Goal: Task Accomplishment & Management: Manage account settings

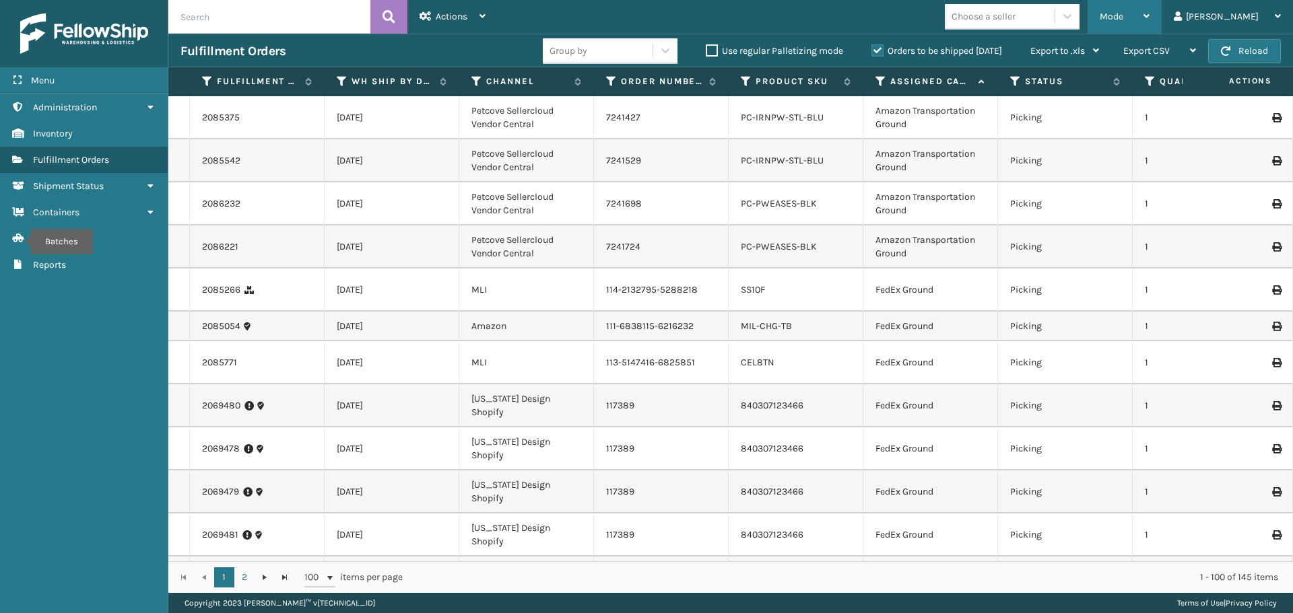
click at [1149, 26] on div "Mode" at bounding box center [1124, 17] width 50 height 34
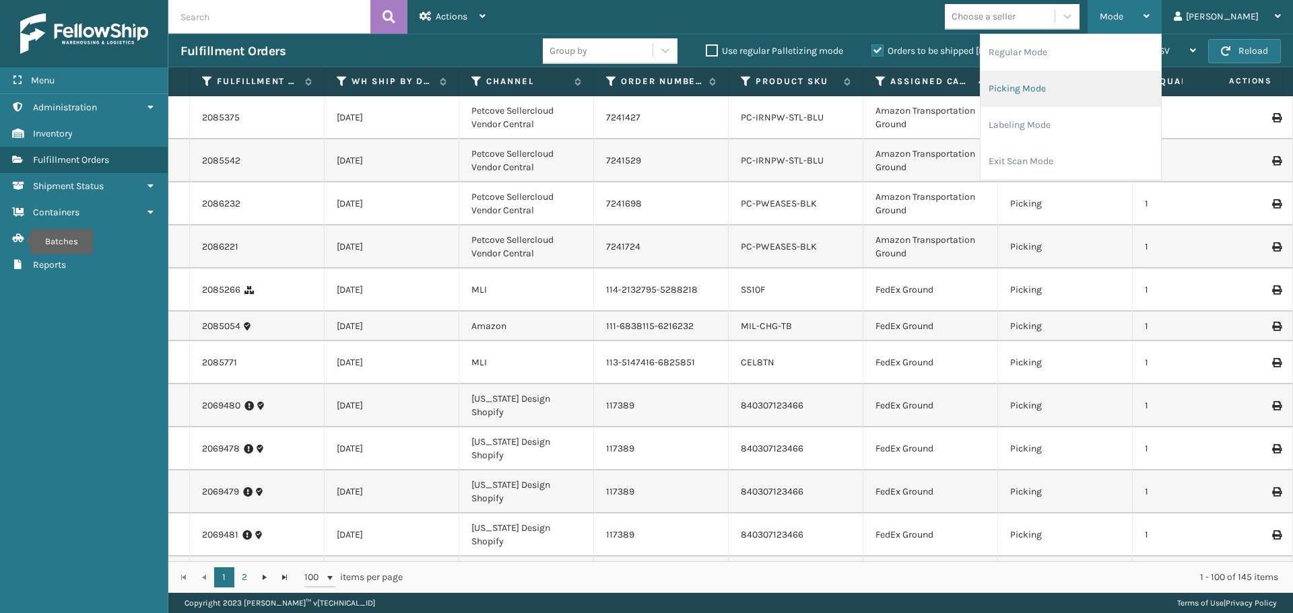
click at [1120, 84] on li "Picking Mode" at bounding box center [1070, 89] width 180 height 36
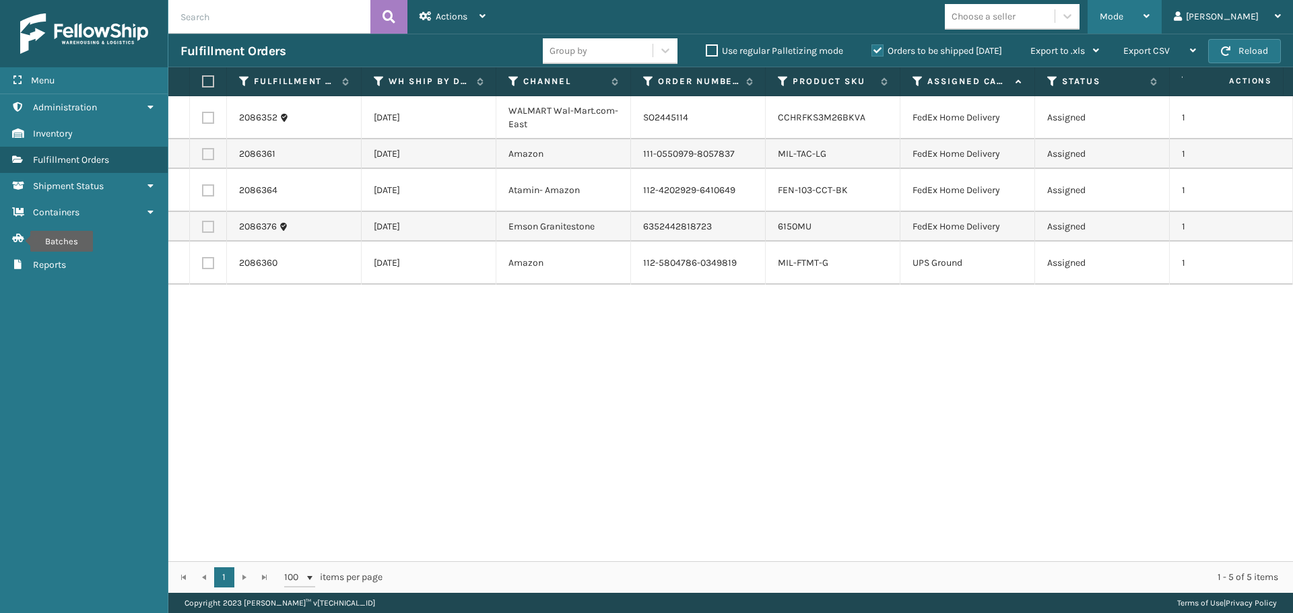
click at [1149, 9] on div "Mode" at bounding box center [1124, 17] width 50 height 34
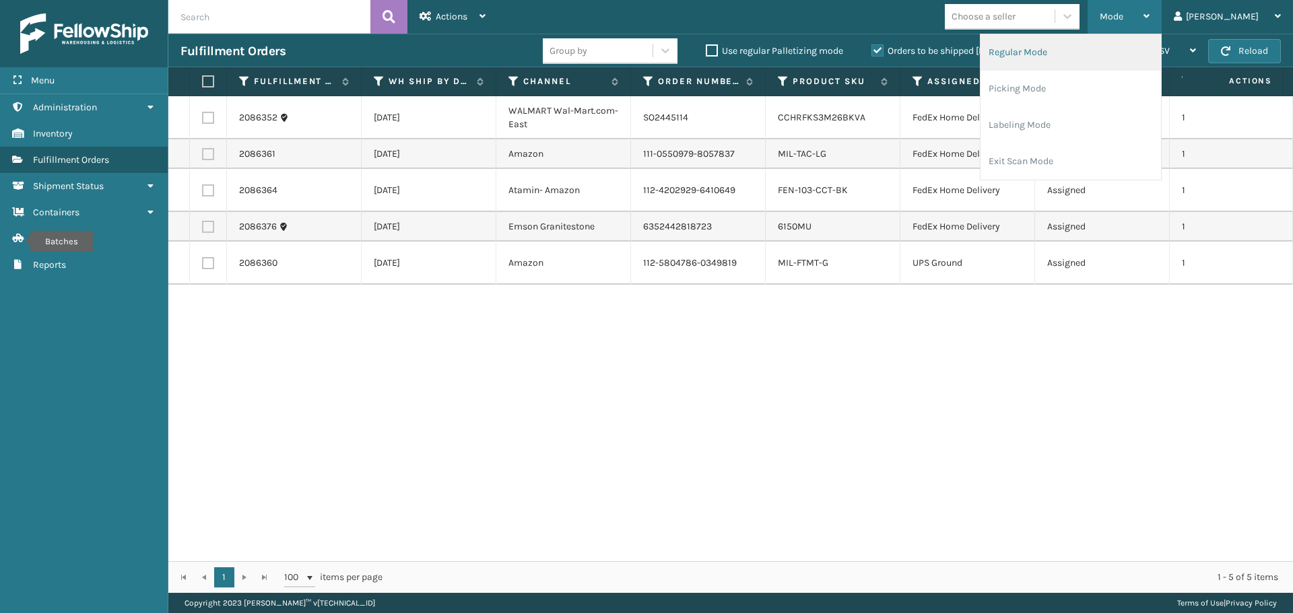
click at [1136, 52] on li "Regular Mode" at bounding box center [1070, 52] width 180 height 36
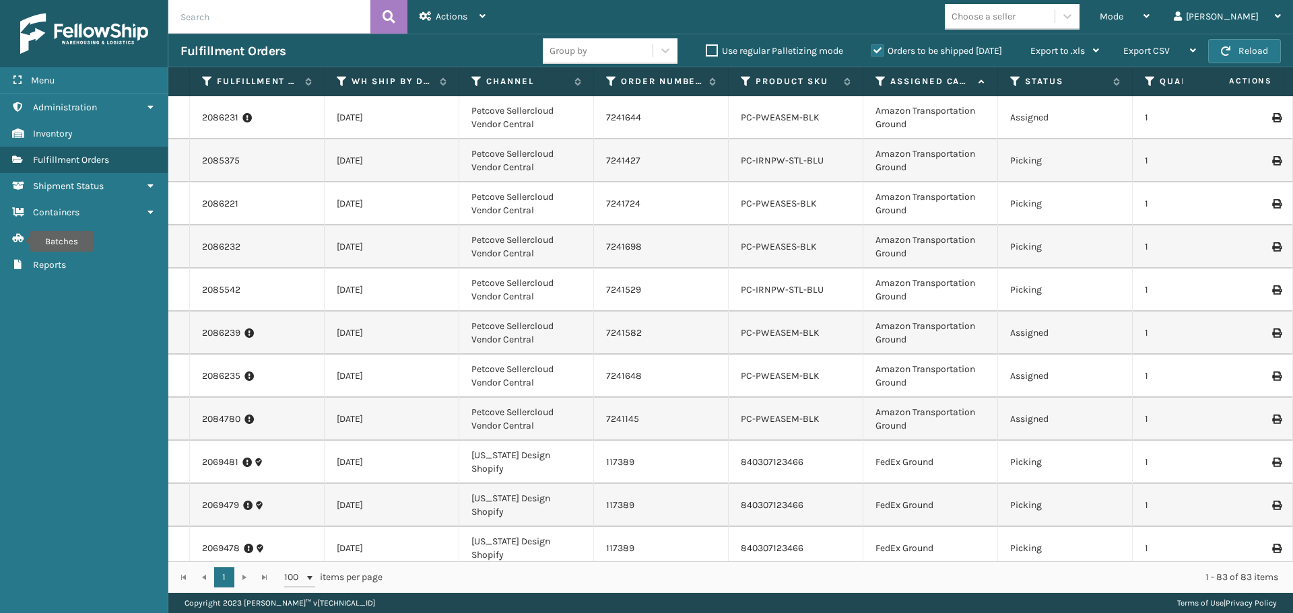
click at [879, 82] on icon at bounding box center [880, 81] width 11 height 12
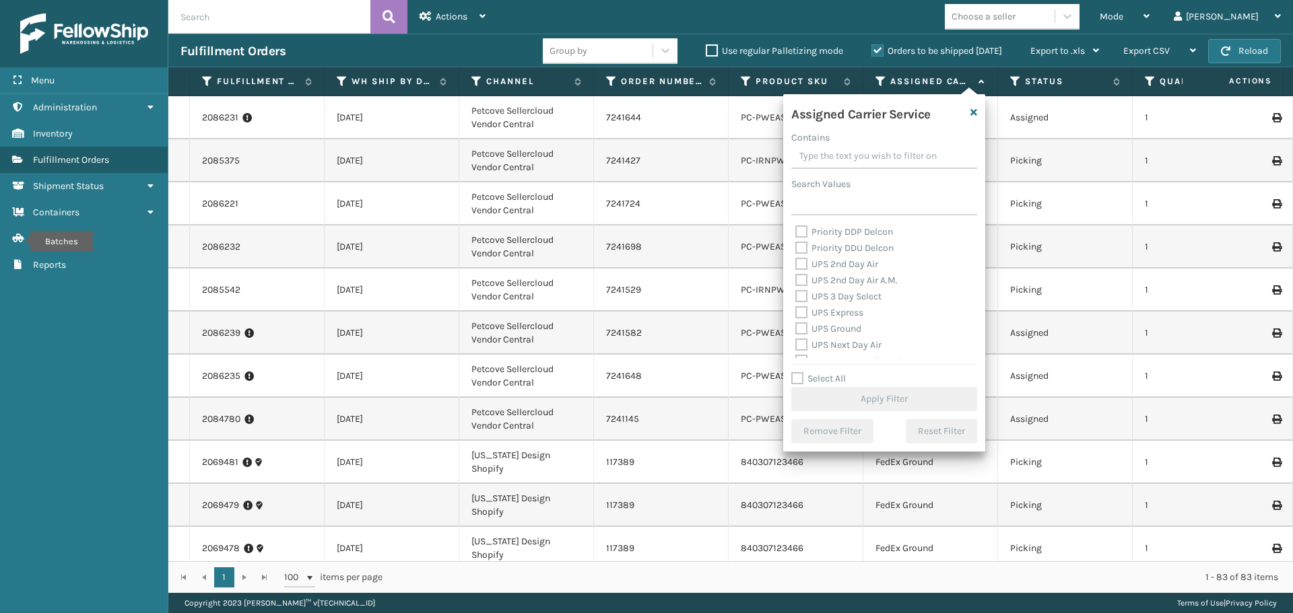
scroll to position [202, 0]
click at [803, 236] on label "OnTrac Ground" at bounding box center [833, 239] width 77 height 11
click at [796, 236] on input "OnTrac Ground" at bounding box center [795, 236] width 1 height 9
checkbox input "true"
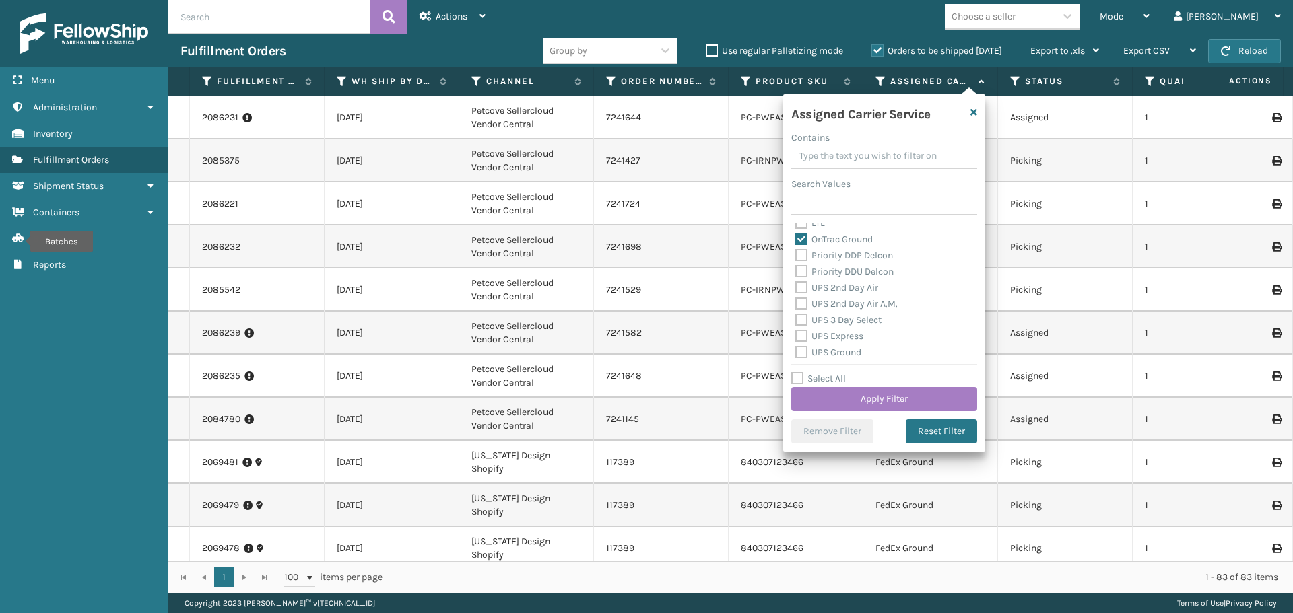
click at [800, 257] on label "Priority DDP Delcon" at bounding box center [844, 255] width 98 height 11
click at [796, 257] on input "Priority DDP Delcon" at bounding box center [795, 252] width 1 height 9
checkbox input "true"
click at [801, 273] on label "Priority DDU Delcon" at bounding box center [844, 271] width 98 height 11
click at [796, 273] on input "Priority DDU Delcon" at bounding box center [795, 268] width 1 height 9
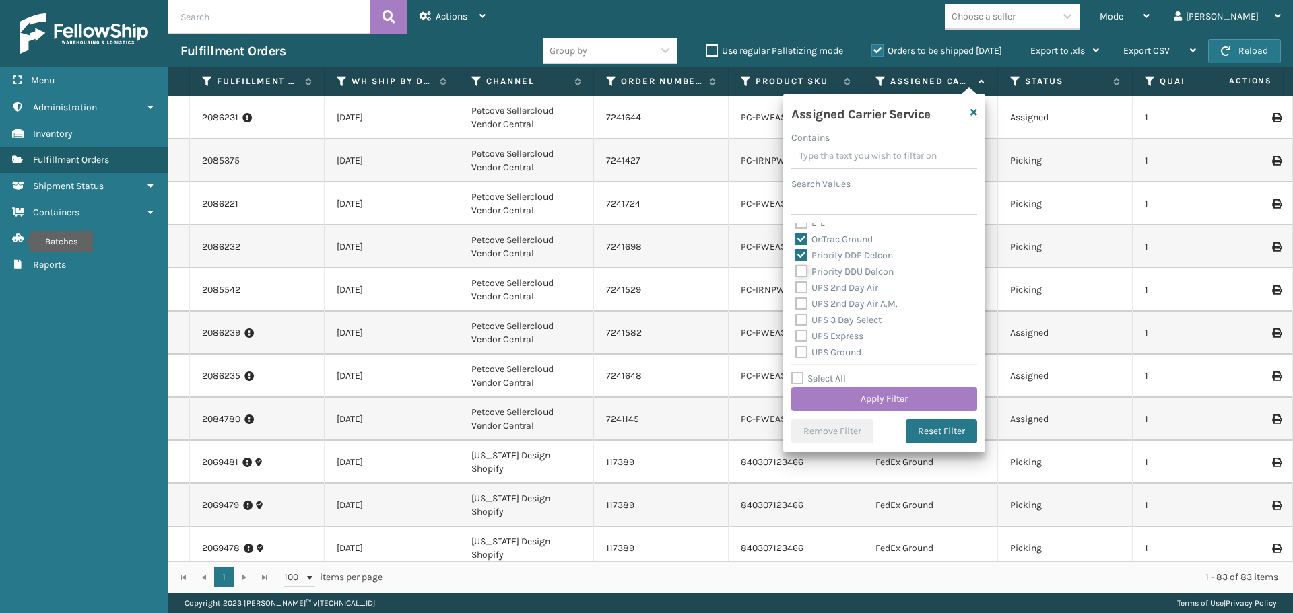
checkbox input "true"
click at [801, 289] on label "UPS 2nd Day Air" at bounding box center [836, 287] width 83 height 11
click at [796, 289] on input "UPS 2nd Day Air" at bounding box center [795, 284] width 1 height 9
checkbox input "true"
click at [801, 307] on label "UPS 2nd Day Air A.M." at bounding box center [846, 303] width 102 height 11
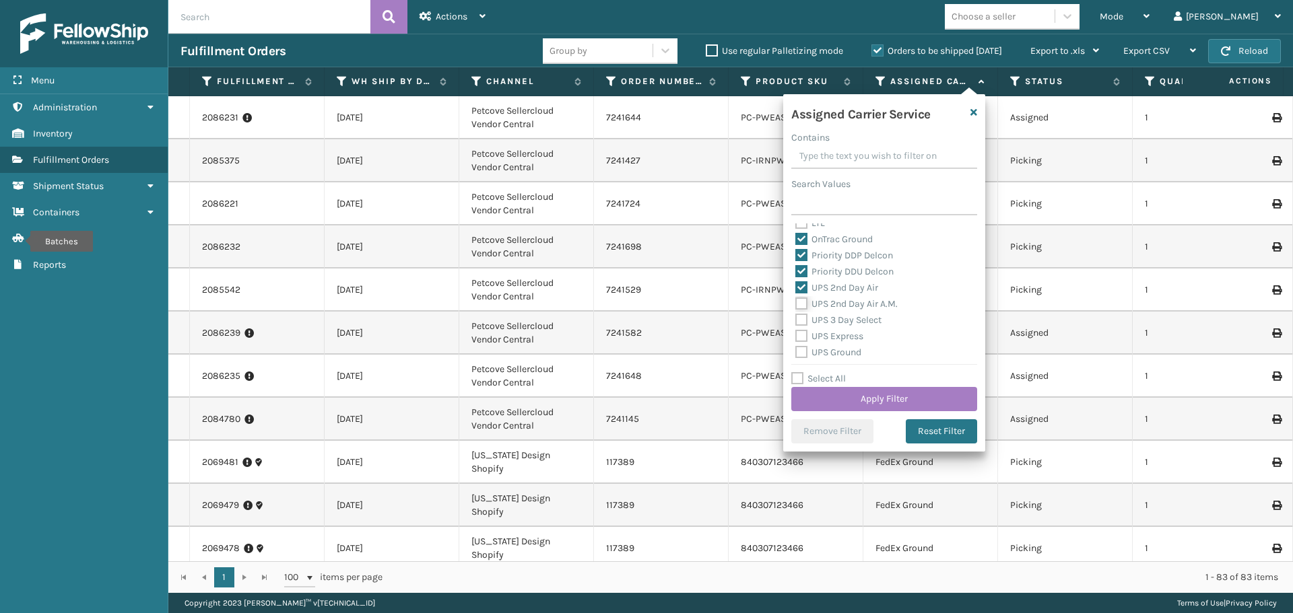
click at [796, 305] on input "UPS 2nd Day Air A.M." at bounding box center [795, 300] width 1 height 9
checkbox input "true"
click at [803, 320] on label "UPS 3 Day Select" at bounding box center [838, 319] width 86 height 11
click at [796, 320] on input "UPS 3 Day Select" at bounding box center [795, 316] width 1 height 9
checkbox input "true"
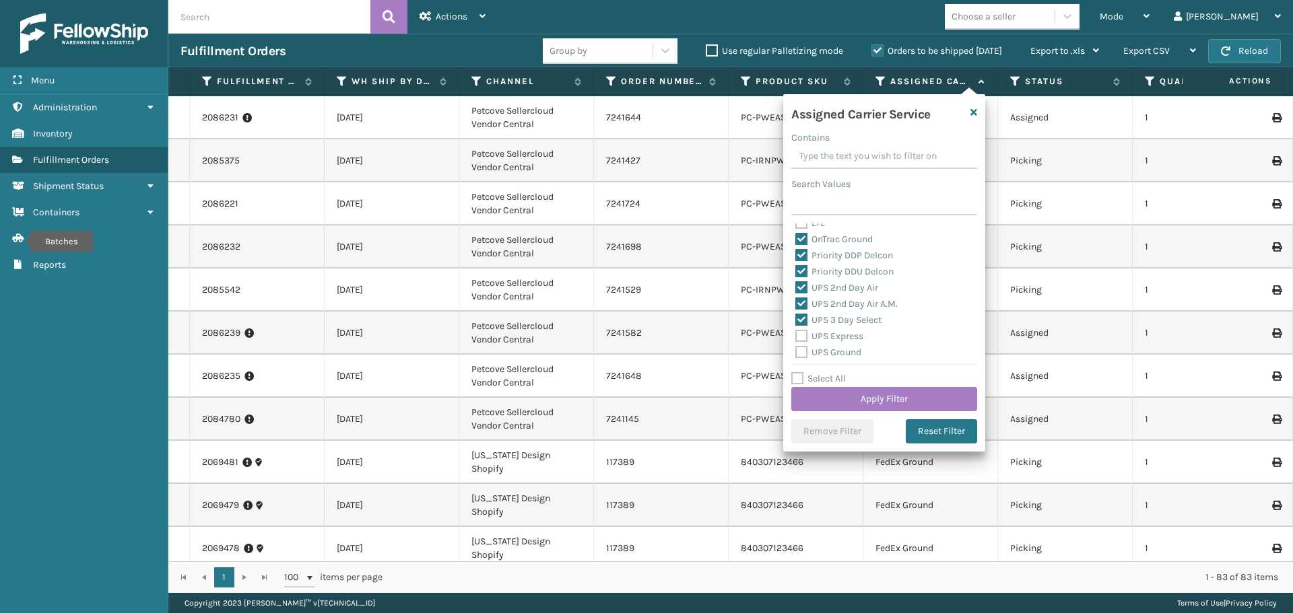
click at [803, 338] on label "UPS Express" at bounding box center [829, 336] width 68 height 11
click at [796, 337] on input "UPS Express" at bounding box center [795, 333] width 1 height 9
checkbox input "true"
click at [800, 351] on label "UPS Ground" at bounding box center [828, 352] width 66 height 11
click at [796, 351] on input "UPS Ground" at bounding box center [795, 349] width 1 height 9
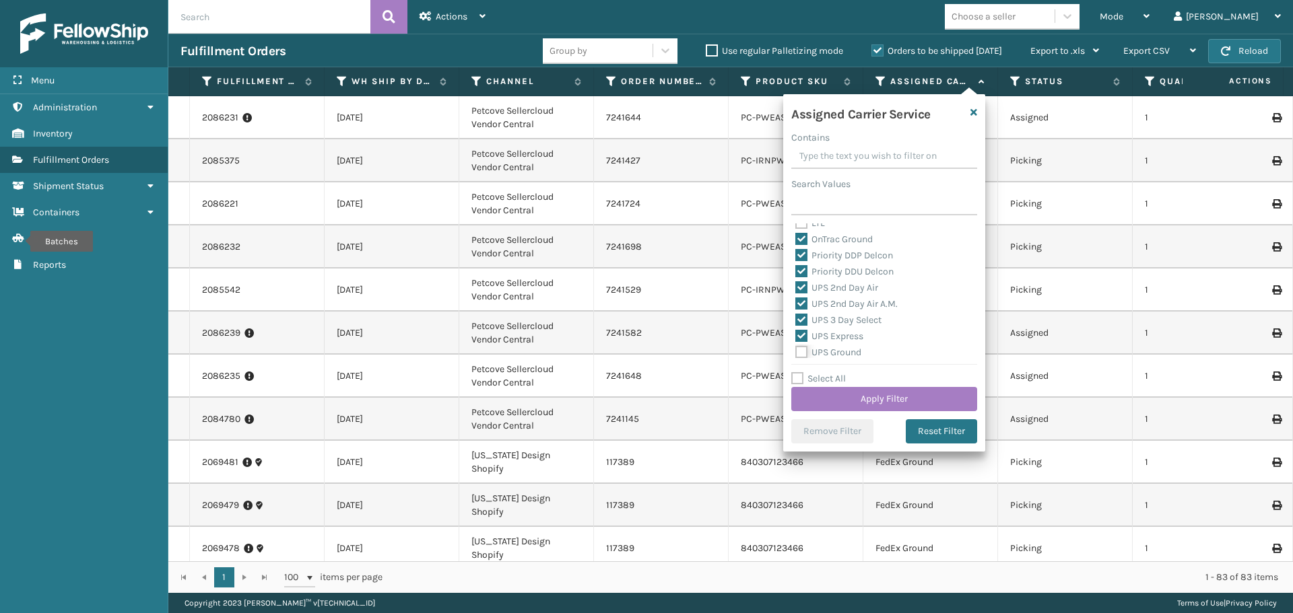
checkbox input "true"
click at [805, 233] on label "UPS Next Day Air" at bounding box center [838, 233] width 86 height 11
click at [796, 233] on input "UPS Next Day Air" at bounding box center [795, 230] width 1 height 9
checkbox input "true"
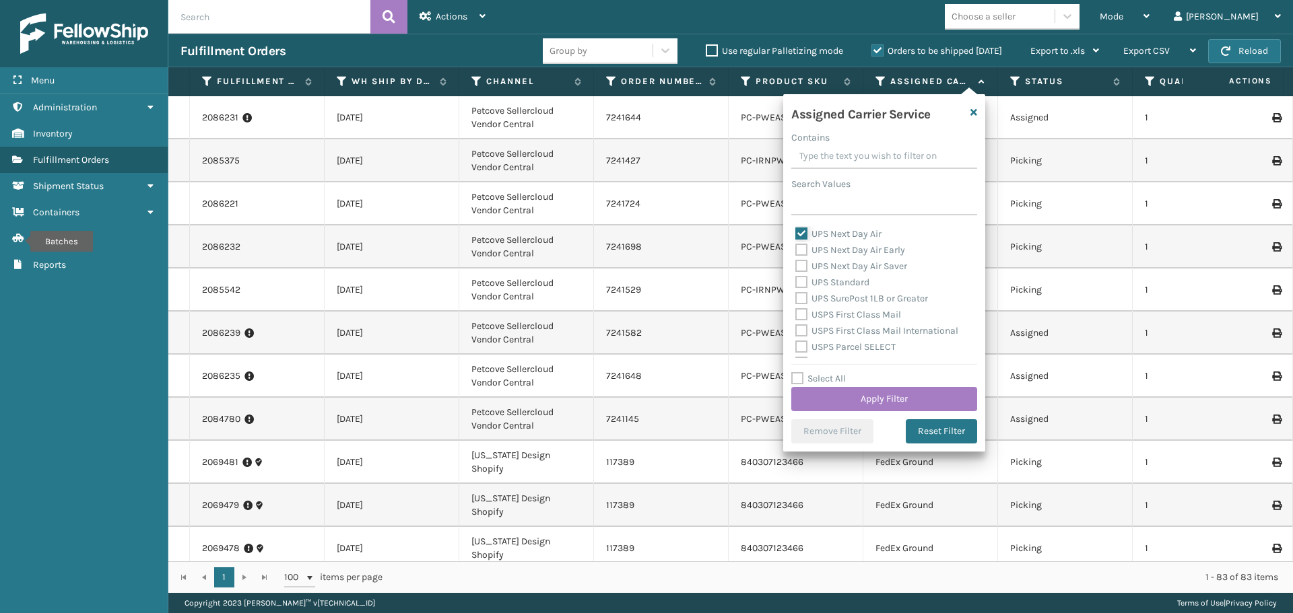
scroll to position [269, 0]
click at [797, 316] on label "UPS Next Day Air Early" at bounding box center [850, 317] width 110 height 11
click at [796, 316] on input "UPS Next Day Air Early" at bounding box center [795, 314] width 1 height 9
checkbox input "true"
click at [798, 325] on div "UPS Next Day Air Early" at bounding box center [884, 318] width 178 height 16
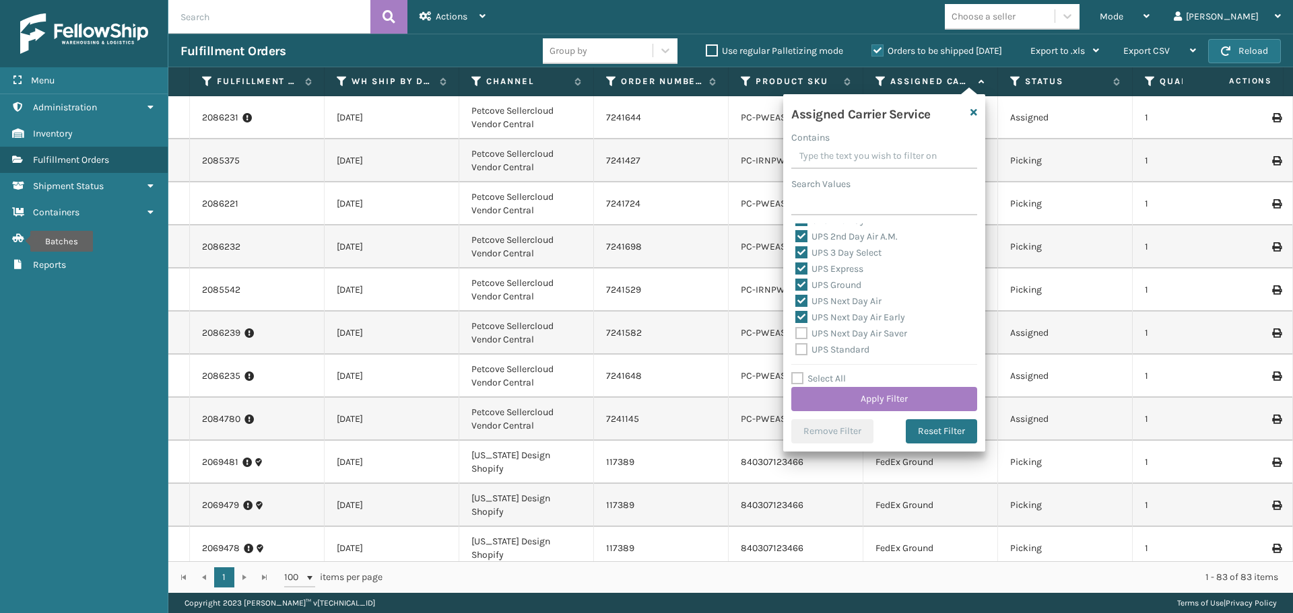
click at [799, 331] on label "UPS Next Day Air Saver" at bounding box center [851, 333] width 112 height 11
click at [796, 331] on input "UPS Next Day Air Saver" at bounding box center [795, 330] width 1 height 9
checkbox input "true"
click at [799, 349] on label "UPS Standard" at bounding box center [832, 349] width 74 height 11
click at [796, 349] on input "UPS Standard" at bounding box center [795, 346] width 1 height 9
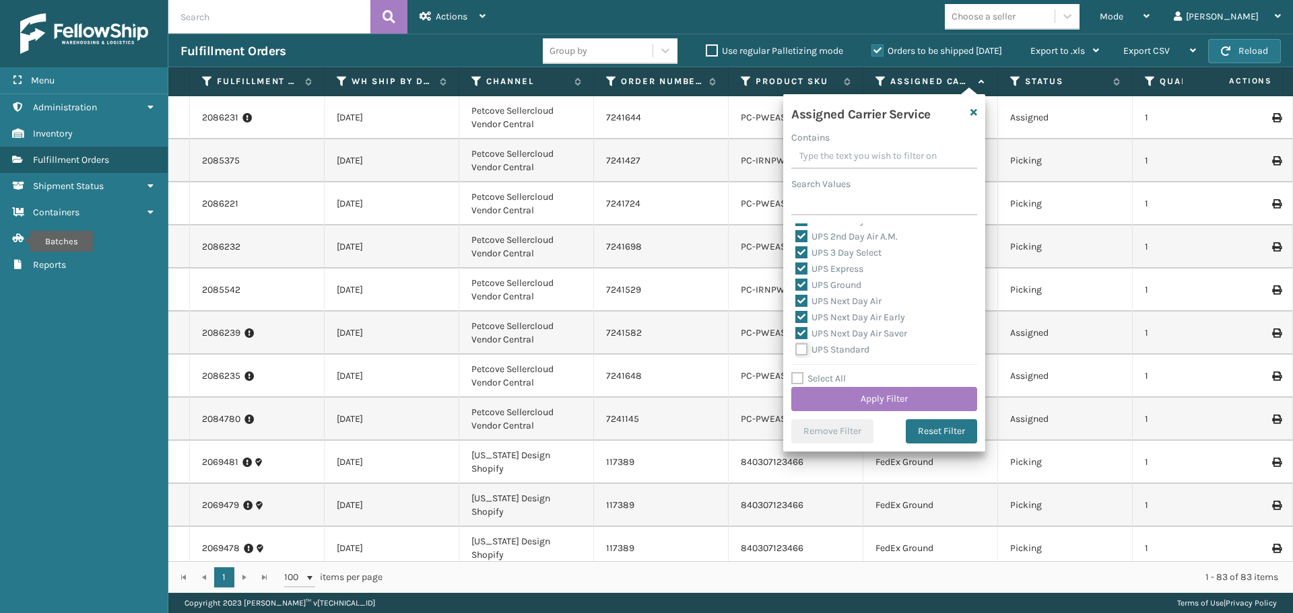
checkbox input "true"
click at [802, 298] on label "UPS SurePost 1LB or Greater" at bounding box center [861, 298] width 133 height 11
click at [796, 298] on input "UPS SurePost 1LB or Greater" at bounding box center [795, 295] width 1 height 9
checkbox input "true"
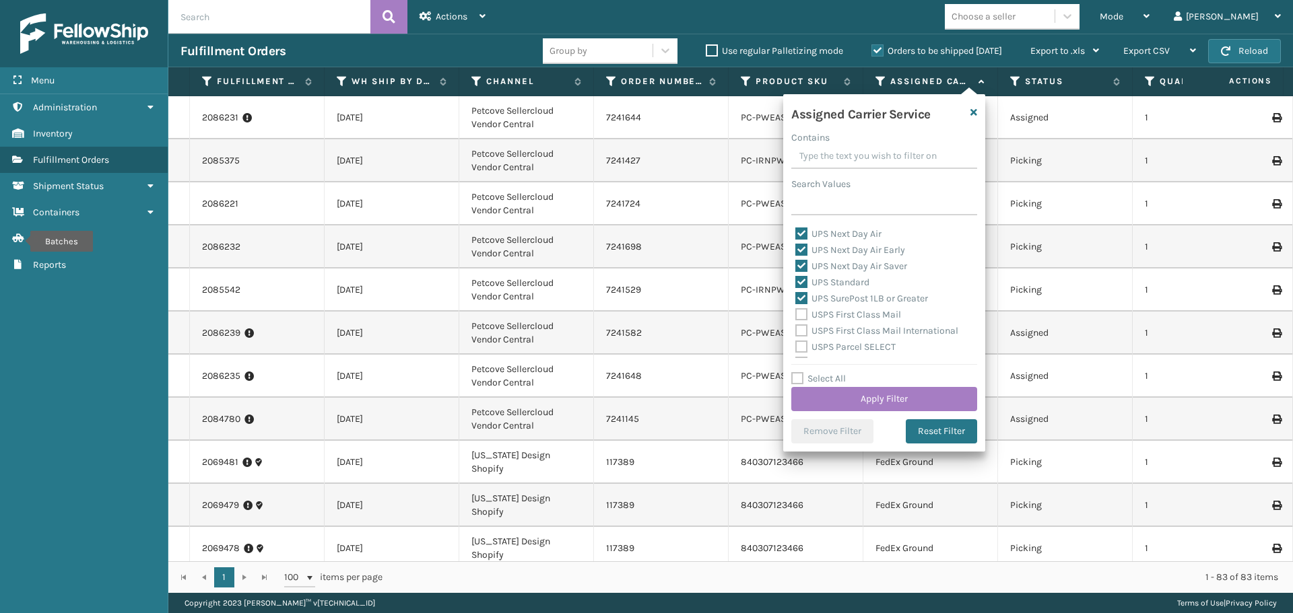
click at [801, 313] on label "USPS First Class Mail" at bounding box center [848, 314] width 106 height 11
click at [796, 313] on input "USPS First Class Mail" at bounding box center [795, 311] width 1 height 9
checkbox input "true"
click at [800, 329] on label "USPS First Class Mail International" at bounding box center [876, 330] width 163 height 11
click at [796, 329] on input "USPS First Class Mail International" at bounding box center [795, 327] width 1 height 9
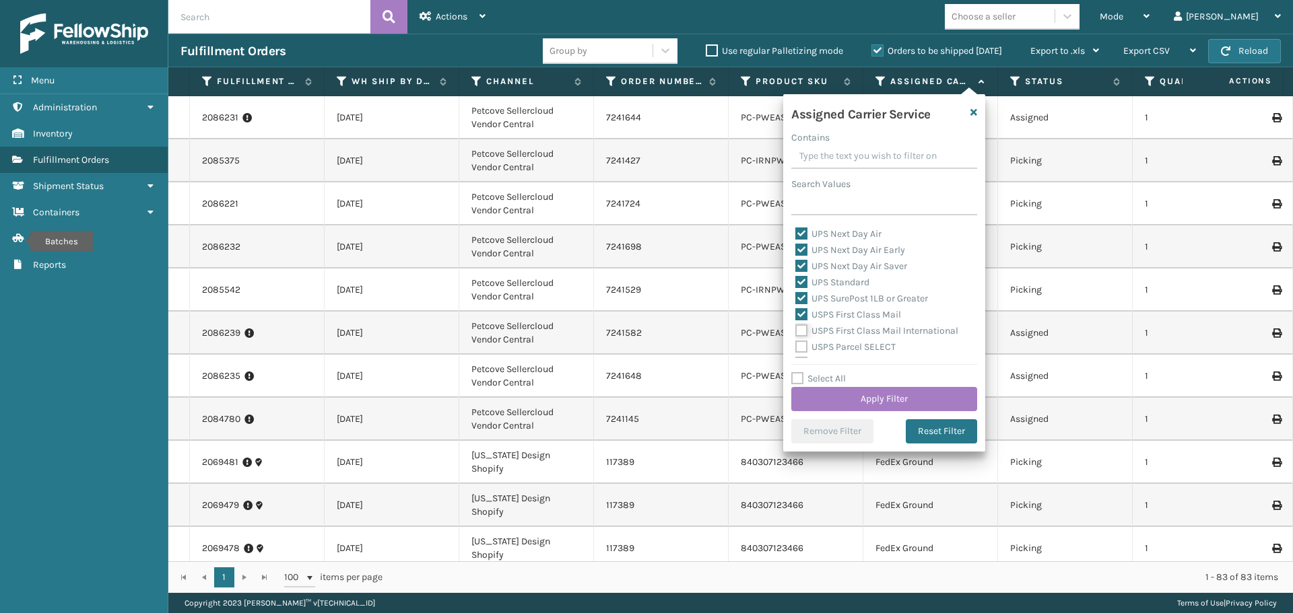
checkbox input "true"
click at [801, 344] on label "USPS Parcel SELECT" at bounding box center [845, 346] width 100 height 11
click at [796, 344] on input "USPS Parcel SELECT" at bounding box center [795, 343] width 1 height 9
checkbox input "true"
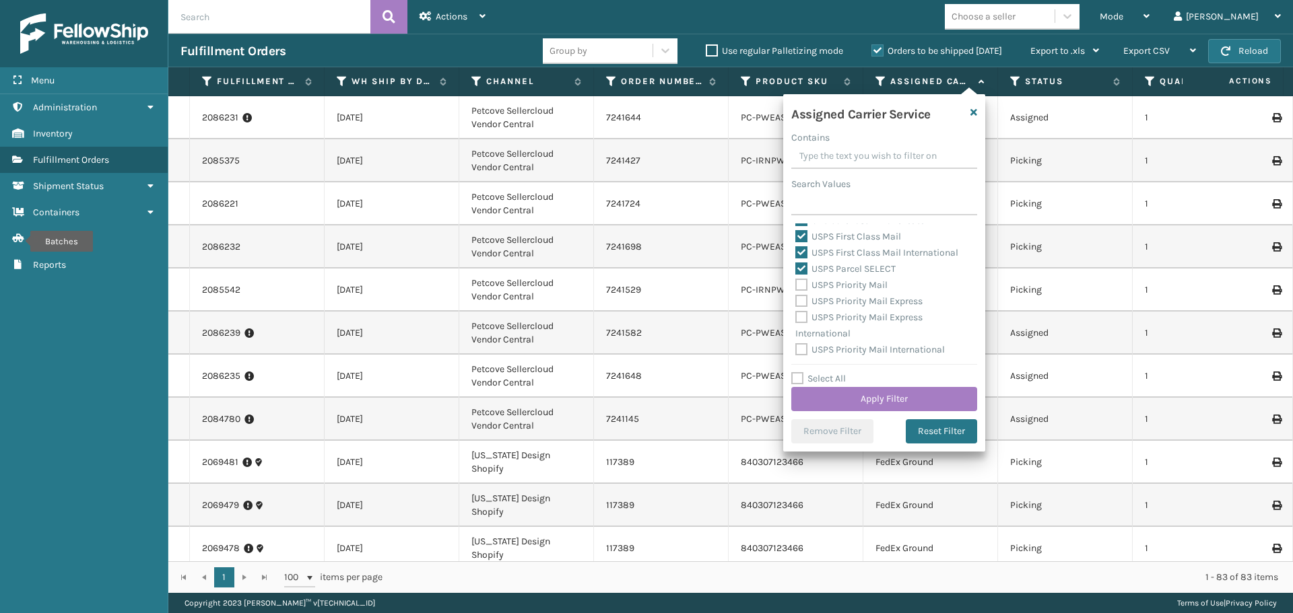
click at [805, 283] on label "USPS Priority Mail" at bounding box center [841, 284] width 92 height 11
click at [796, 283] on input "USPS Priority Mail" at bounding box center [795, 281] width 1 height 9
checkbox input "true"
click at [802, 301] on label "USPS Priority Mail Express" at bounding box center [858, 301] width 127 height 11
click at [796, 301] on input "USPS Priority Mail Express" at bounding box center [795, 298] width 1 height 9
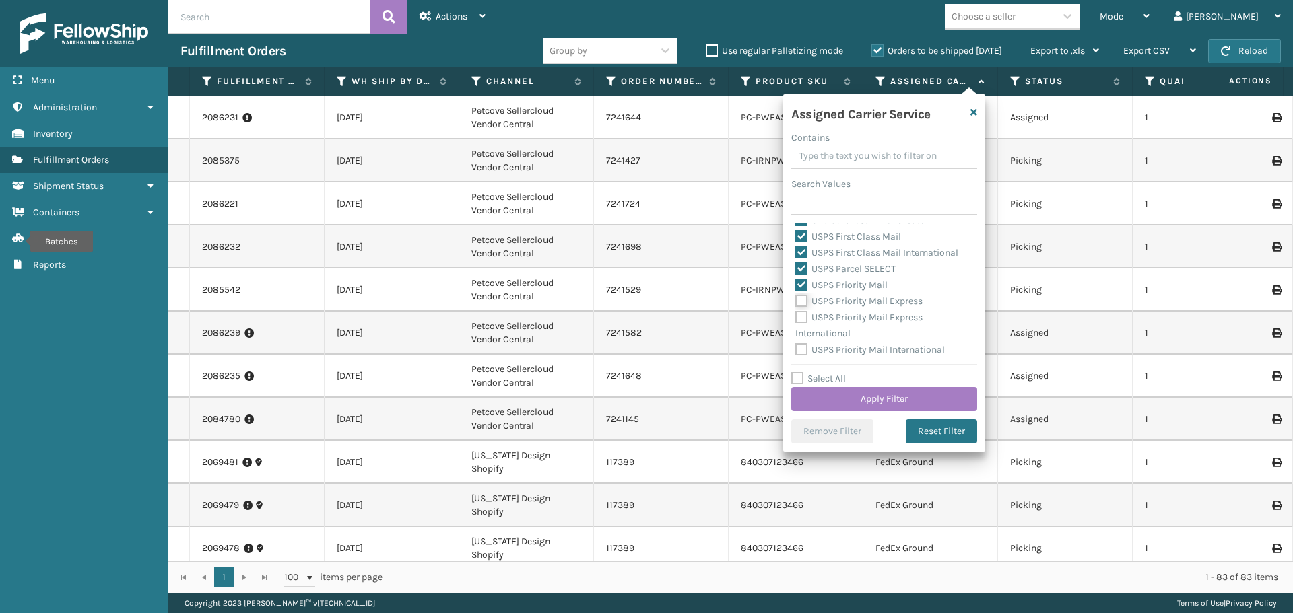
checkbox input "true"
click at [800, 317] on label "USPS Priority Mail Express International" at bounding box center [858, 326] width 127 height 28
click at [796, 317] on input "USPS Priority Mail Express International" at bounding box center [795, 314] width 1 height 9
checkbox input "true"
click at [798, 348] on label "USPS Priority Mail International" at bounding box center [869, 349] width 149 height 11
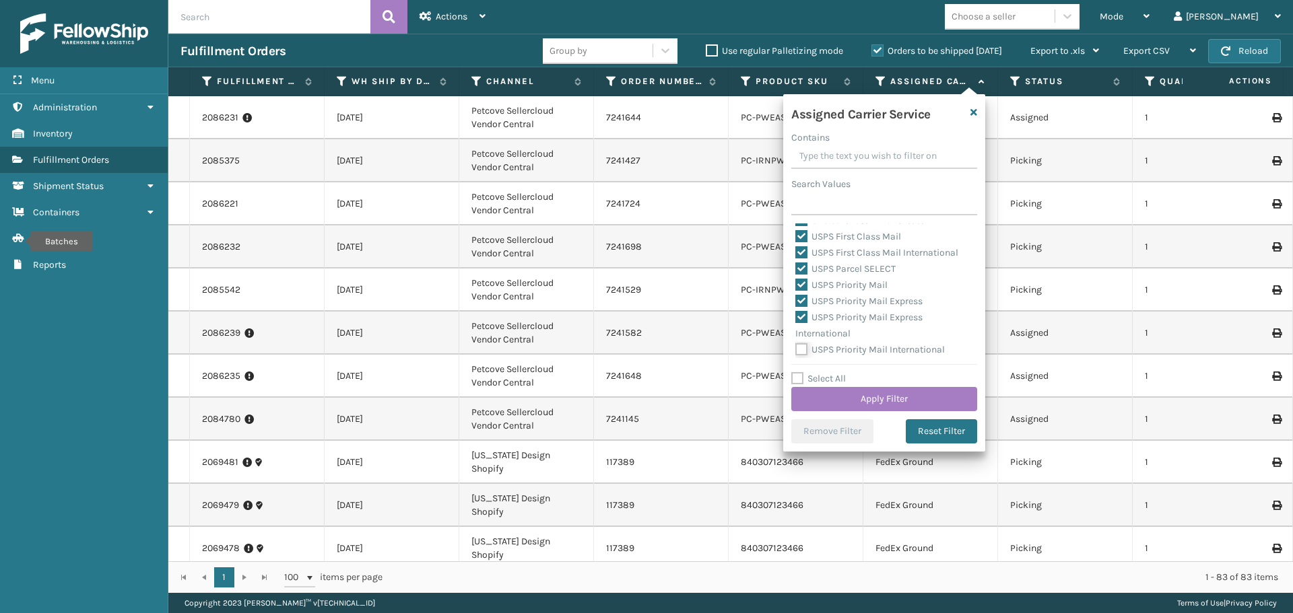
click at [796, 348] on input "USPS Priority Mail International" at bounding box center [795, 346] width 1 height 9
checkbox input "true"
click at [864, 399] on button "Apply Filter" at bounding box center [884, 399] width 186 height 24
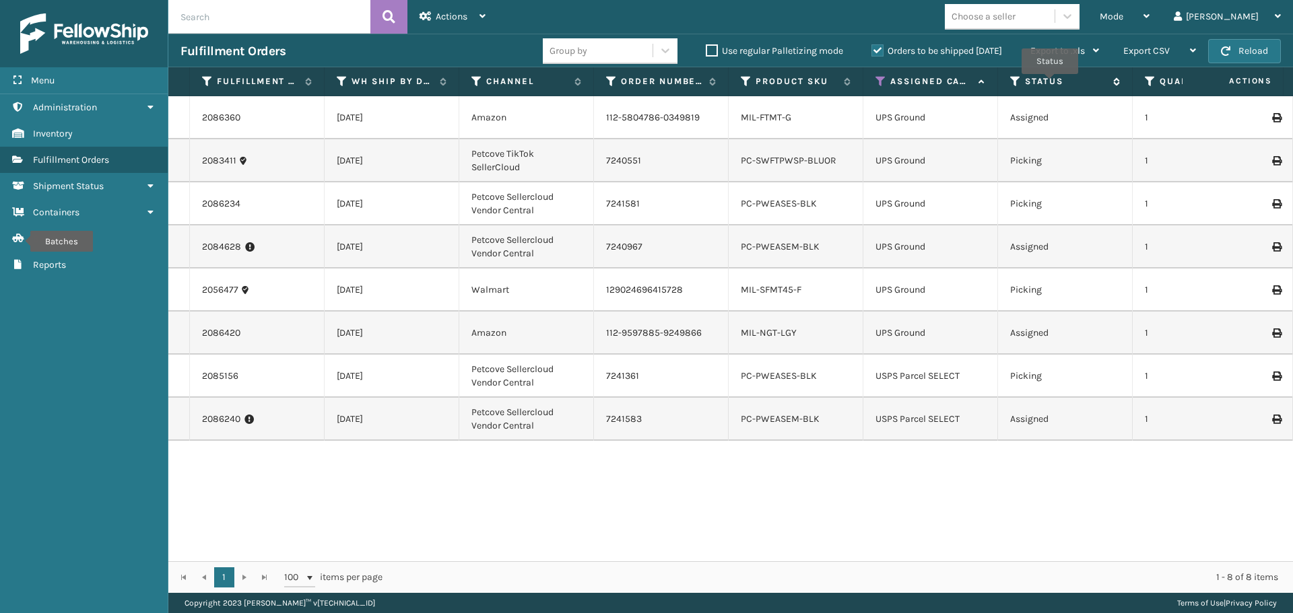
click at [1050, 83] on label "Status" at bounding box center [1065, 81] width 81 height 12
